Goal: Check status: Check status

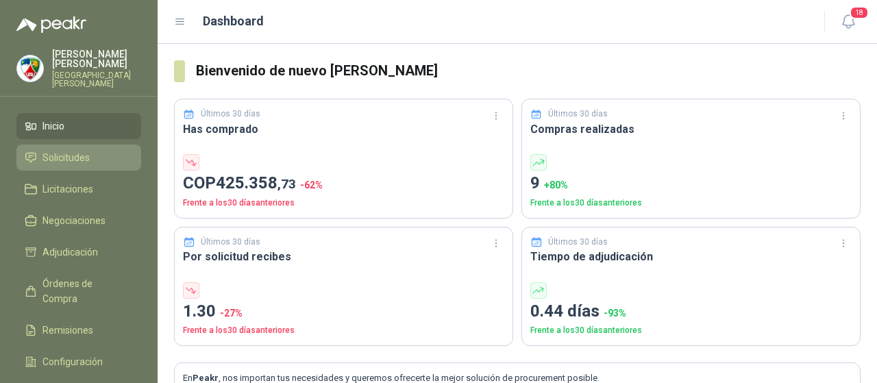
click at [95, 158] on link "Solicitudes" at bounding box center [78, 158] width 125 height 26
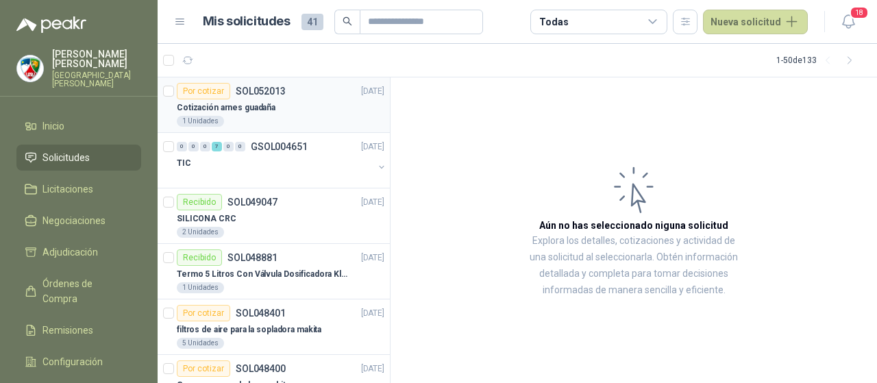
click at [262, 99] on div "Cotización arnes guadaña" at bounding box center [281, 107] width 208 height 16
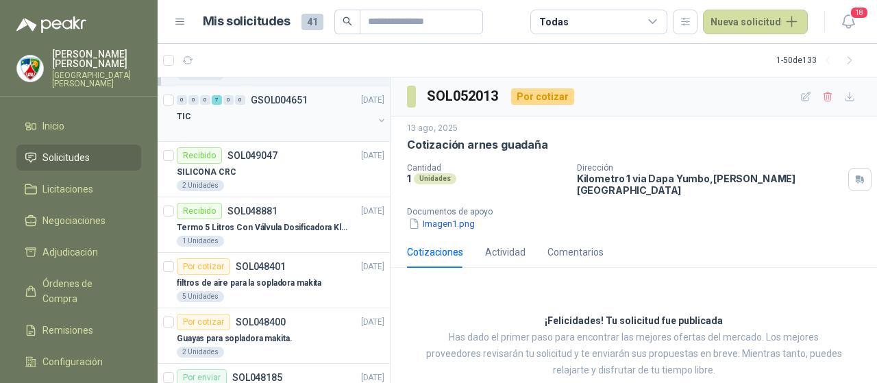
scroll to position [69, 0]
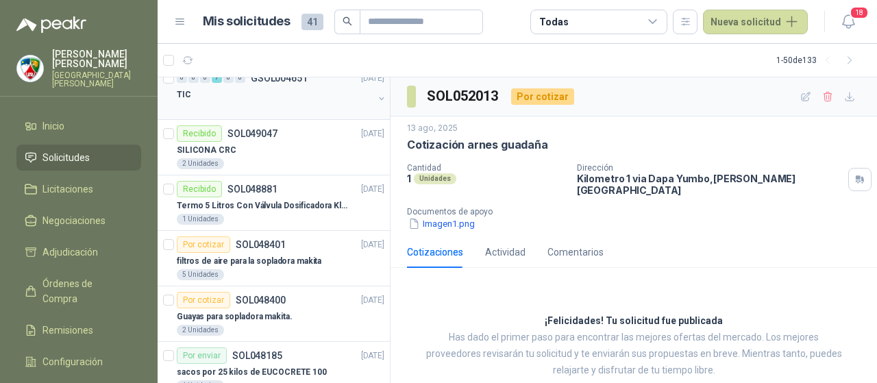
click at [282, 97] on div "TIC" at bounding box center [275, 94] width 197 height 16
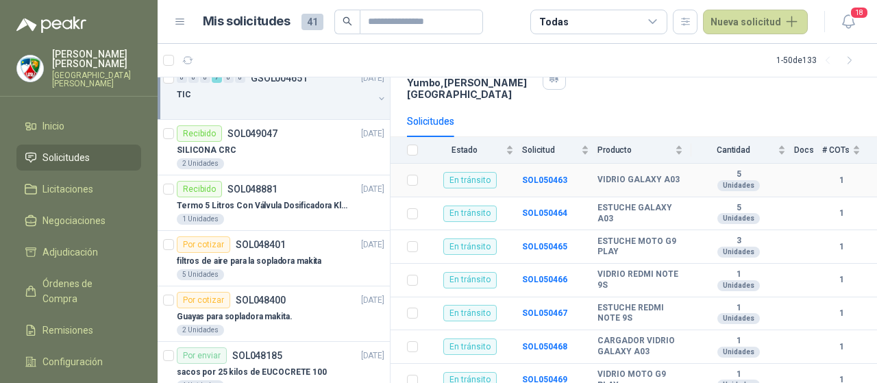
scroll to position [134, 0]
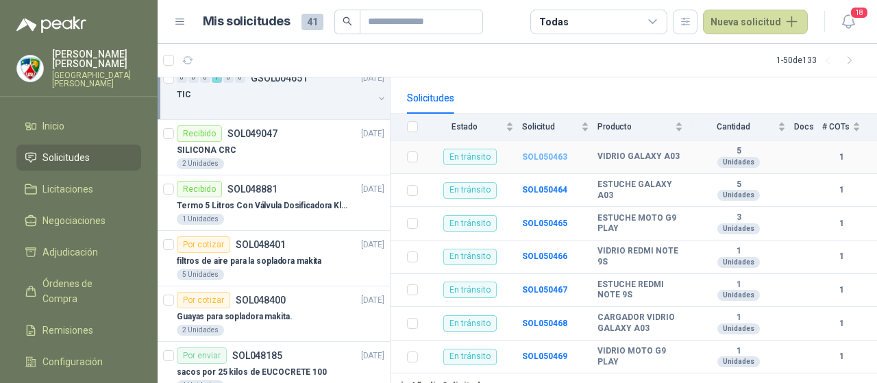
click at [552, 152] on b "SOL050463" at bounding box center [544, 157] width 45 height 10
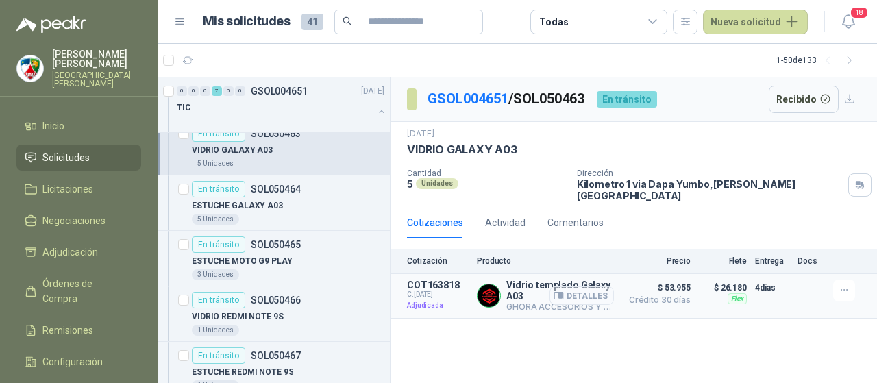
click at [581, 286] on button "Detalles" at bounding box center [582, 295] width 64 height 19
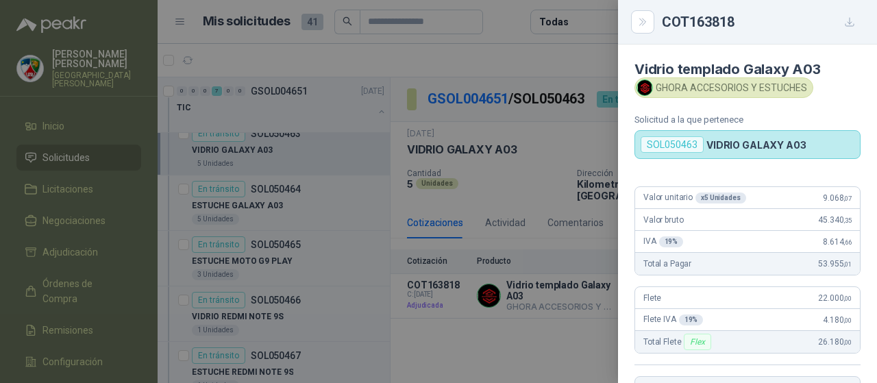
click at [532, 326] on div at bounding box center [438, 191] width 877 height 383
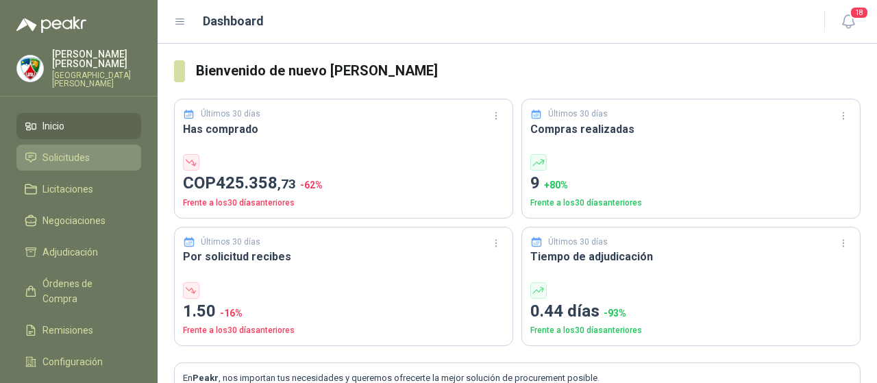
click at [65, 150] on span "Solicitudes" at bounding box center [65, 157] width 47 height 15
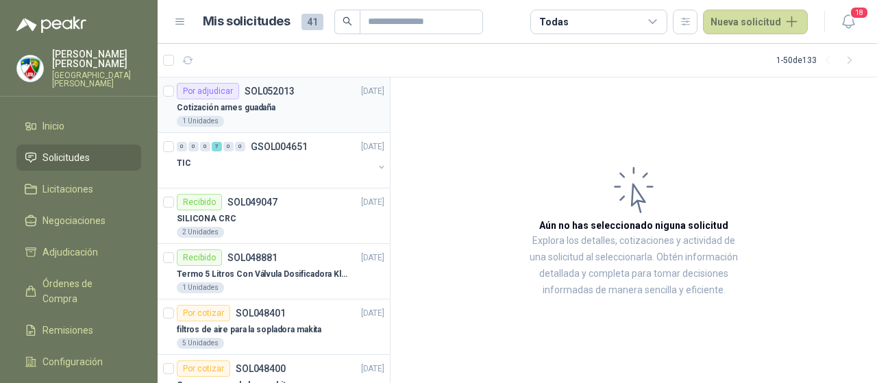
click at [287, 127] on article "Por adjudicar SOL052013 [DATE] Cotización arnes guadaña 1 Unidades" at bounding box center [274, 105] width 232 height 56
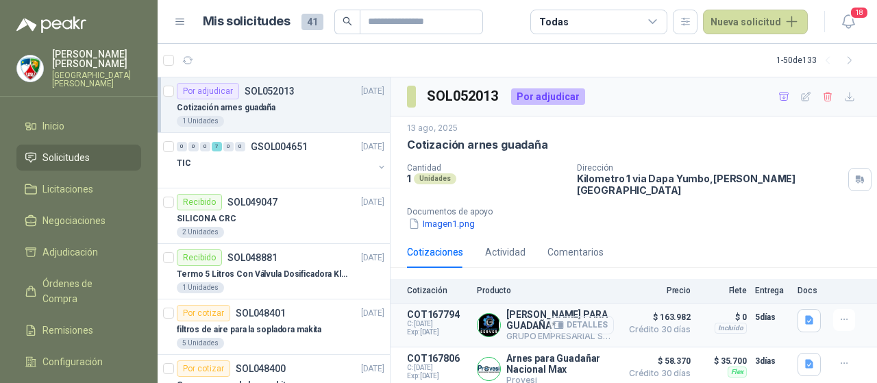
click at [584, 316] on button "Detalles" at bounding box center [582, 325] width 64 height 19
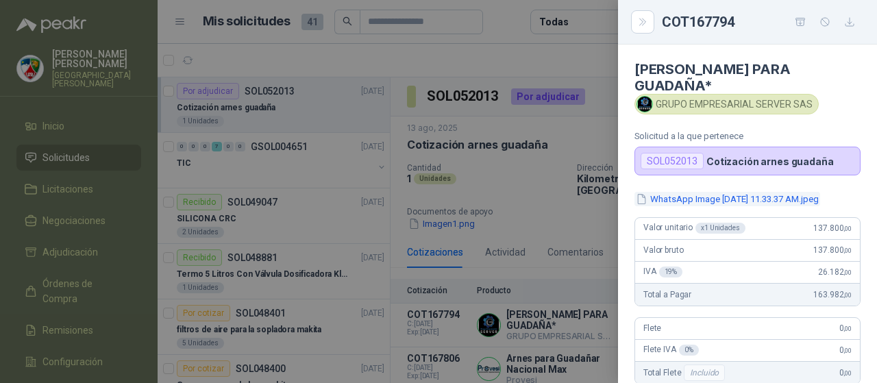
click at [741, 195] on button "WhatsApp Image [DATE] 11.33.37 AM.jpeg" at bounding box center [728, 199] width 186 height 14
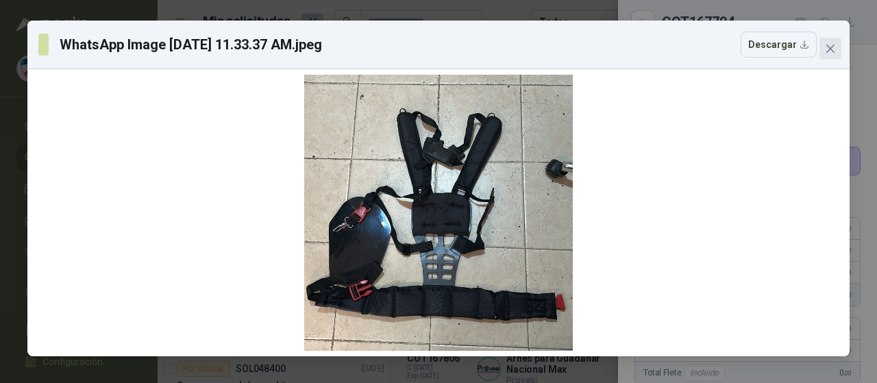
click at [835, 46] on icon "close" at bounding box center [830, 48] width 11 height 11
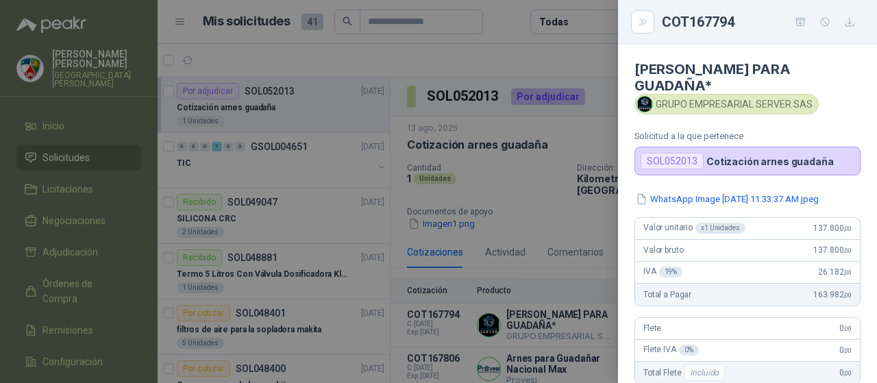
click at [552, 225] on div at bounding box center [438, 191] width 877 height 383
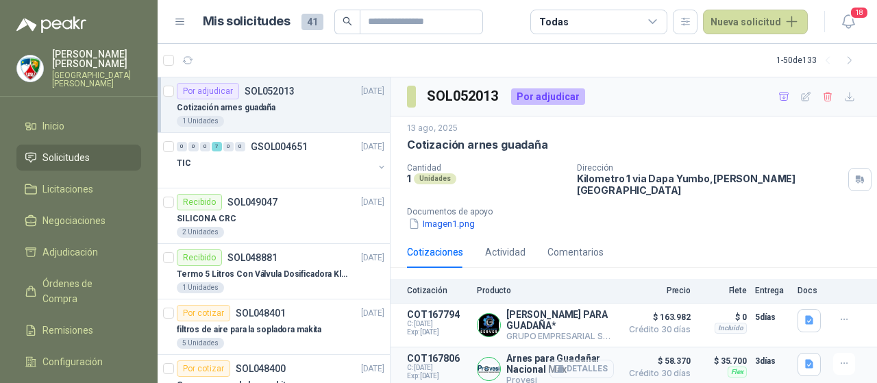
click at [592, 361] on button "Detalles" at bounding box center [582, 369] width 64 height 19
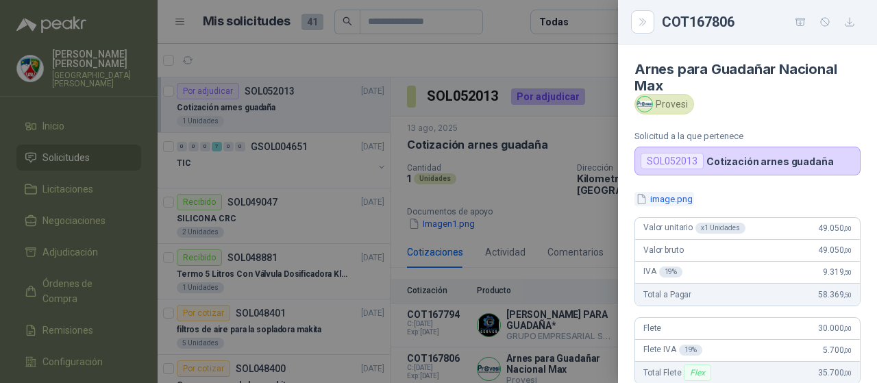
click at [676, 199] on button "image.png" at bounding box center [665, 199] width 60 height 14
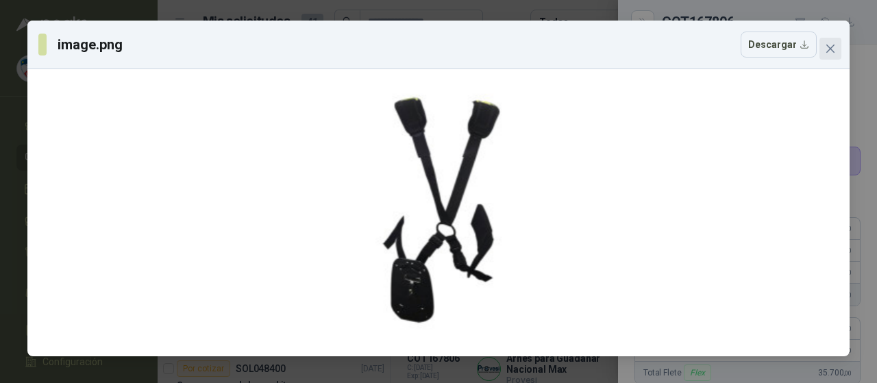
click at [827, 40] on button "Close" at bounding box center [831, 49] width 22 height 22
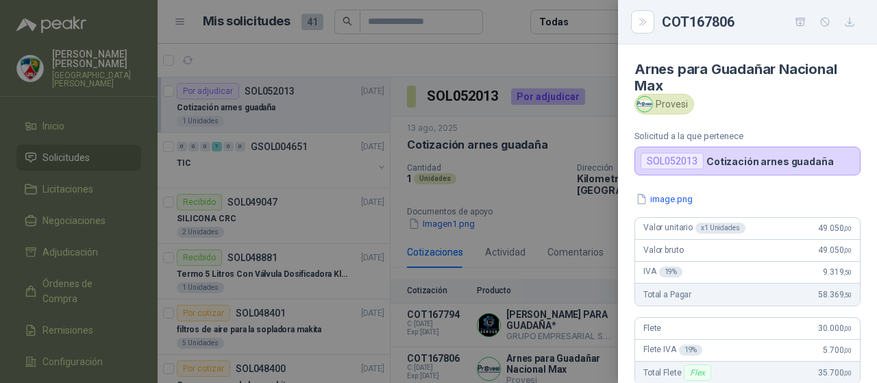
click at [531, 210] on div at bounding box center [438, 191] width 877 height 383
